Goal: Task Accomplishment & Management: Use online tool/utility

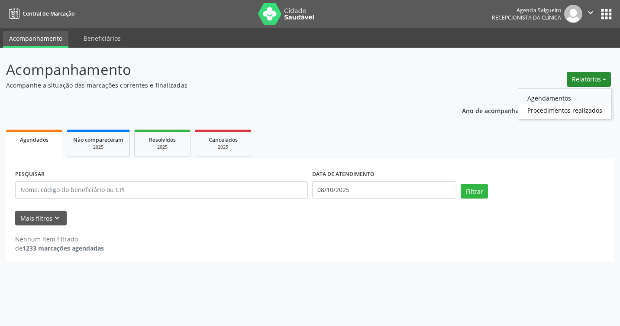
click at [573, 98] on link "Agendamentos" at bounding box center [565, 98] width 93 height 12
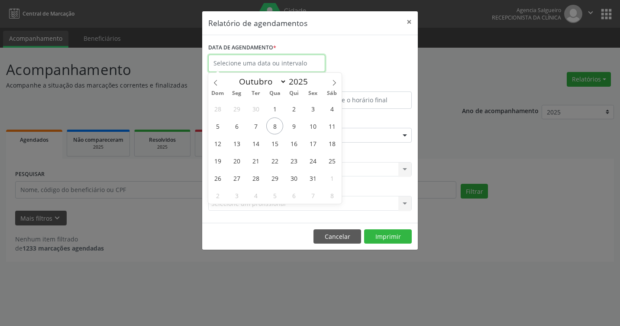
click at [249, 62] on input "text" at bounding box center [266, 63] width 117 height 17
click at [279, 124] on span "8" at bounding box center [274, 125] width 17 height 17
type input "08/10/2025"
click at [279, 124] on span "8" at bounding box center [274, 125] width 17 height 17
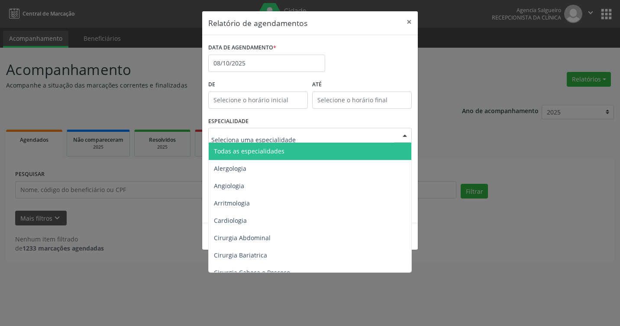
click at [403, 137] on div at bounding box center [405, 135] width 13 height 15
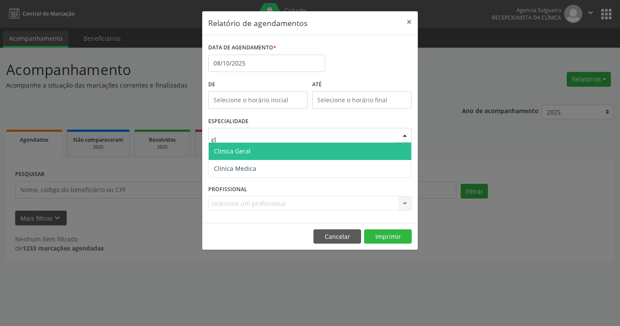
type input "cli"
click at [369, 156] on span "Clinica Geral" at bounding box center [310, 151] width 203 height 17
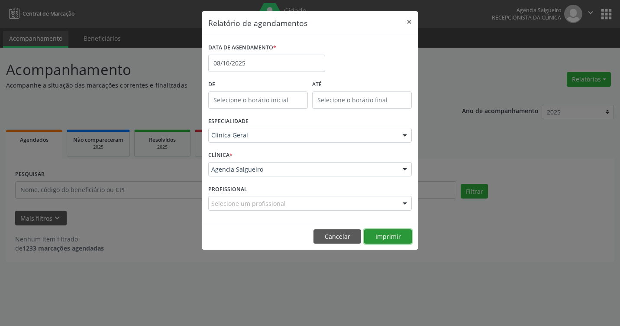
click at [392, 237] on button "Imprimir" at bounding box center [388, 236] width 48 height 15
